Goal: Use online tool/utility: Utilize a website feature to perform a specific function

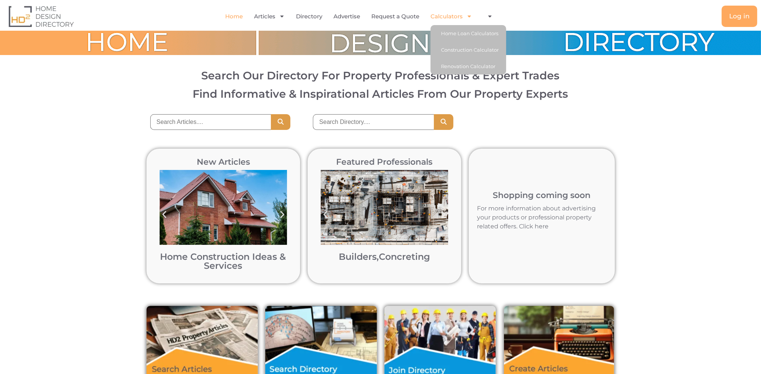
click at [469, 16] on icon "Menu" at bounding box center [469, 17] width 3 height 2
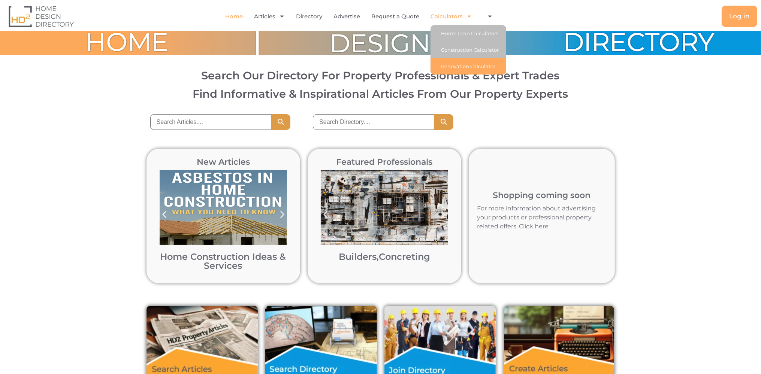
click at [459, 67] on link "Renovation Calculator" at bounding box center [469, 66] width 76 height 16
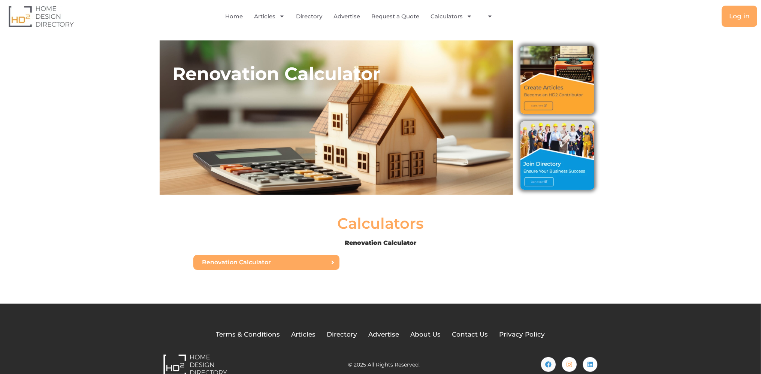
click at [334, 260] on icon at bounding box center [333, 263] width 6 height 6
